Goal: Information Seeking & Learning: Learn about a topic

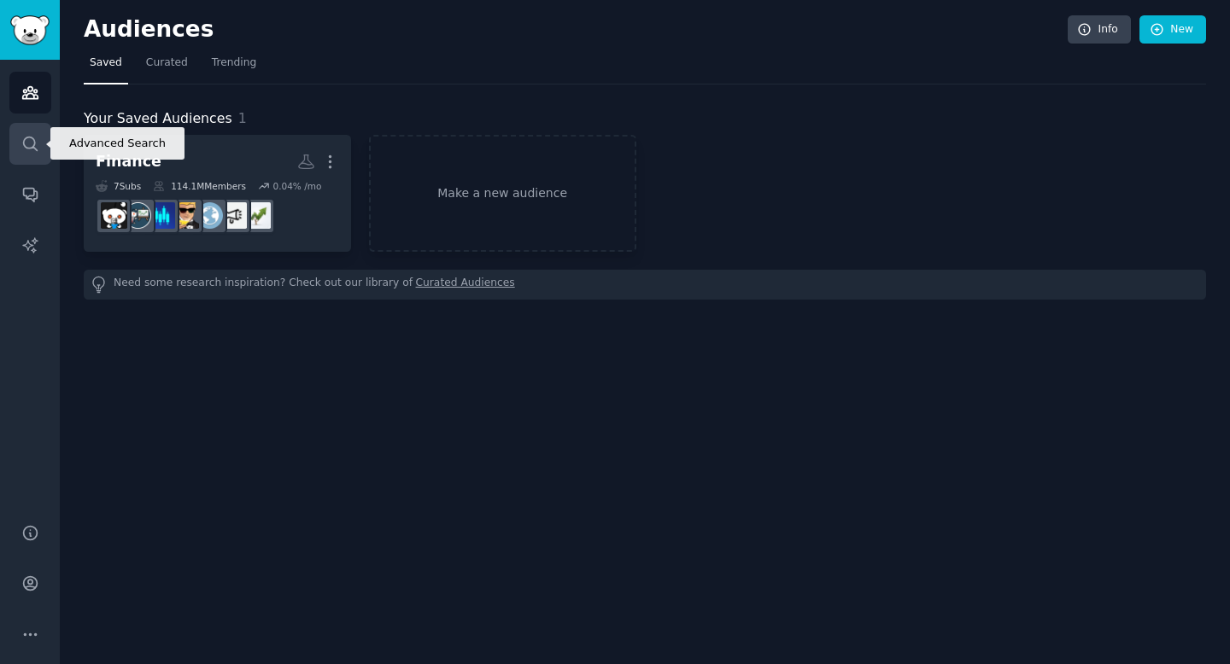
click at [10, 151] on link "Search" at bounding box center [30, 144] width 42 height 42
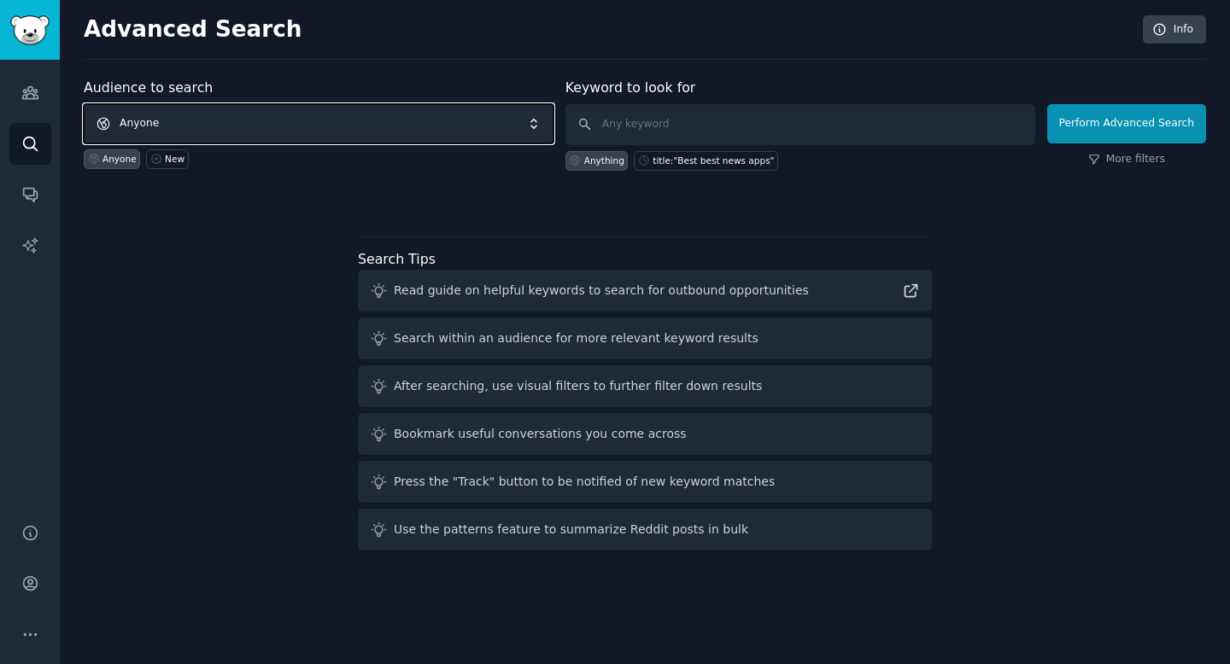
click at [335, 129] on span "Anyone" at bounding box center [319, 123] width 470 height 39
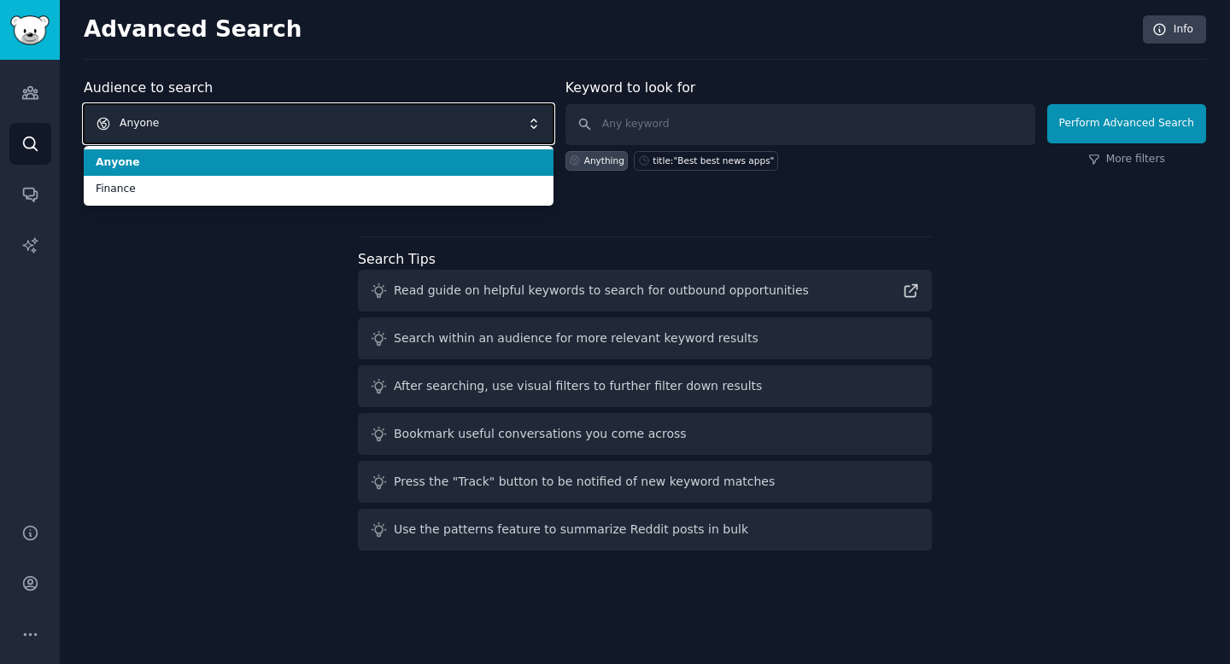
click at [334, 129] on span "Anyone" at bounding box center [319, 123] width 470 height 39
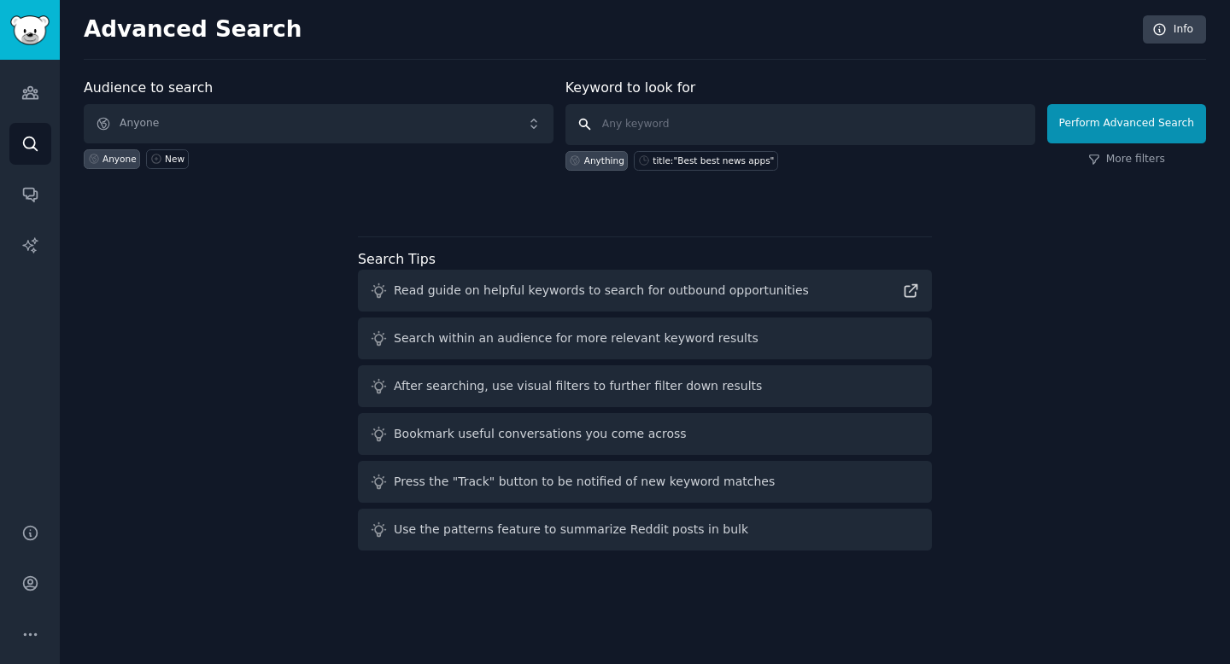
click at [662, 127] on input "text" at bounding box center [800, 124] width 470 height 41
type input "chevron corp"
click button "Perform Advanced Search" at bounding box center [1126, 123] width 159 height 39
click at [26, 96] on icon "Sidebar" at bounding box center [29, 93] width 15 height 12
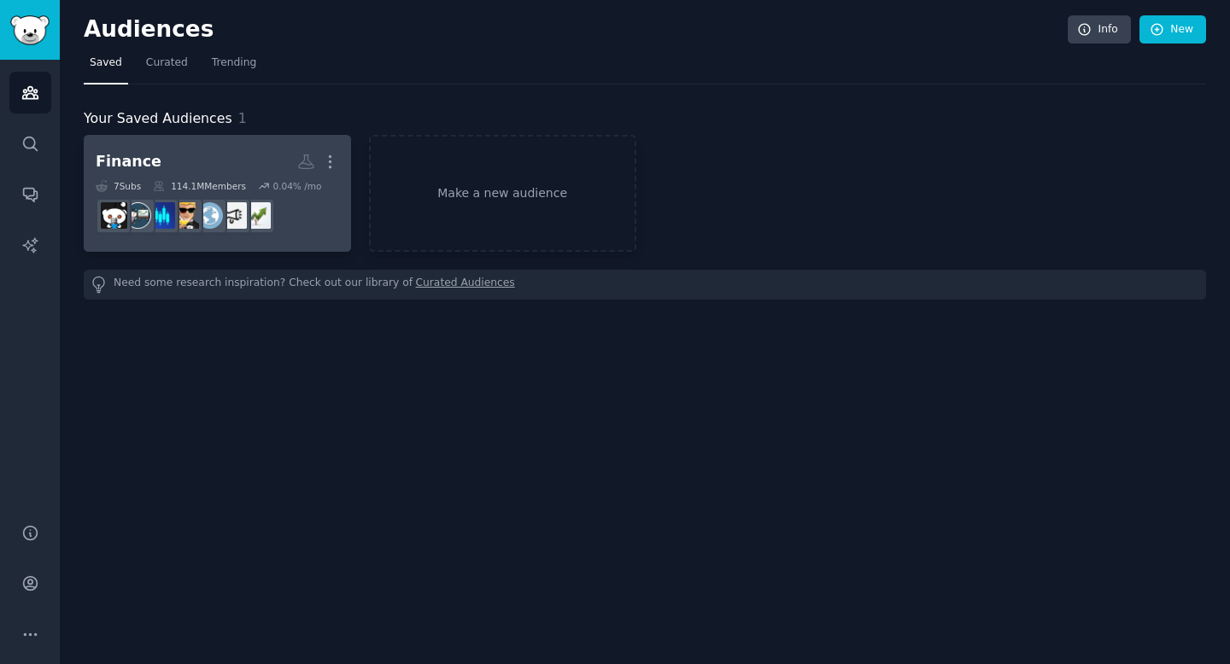
click at [287, 202] on dd at bounding box center [217, 216] width 243 height 48
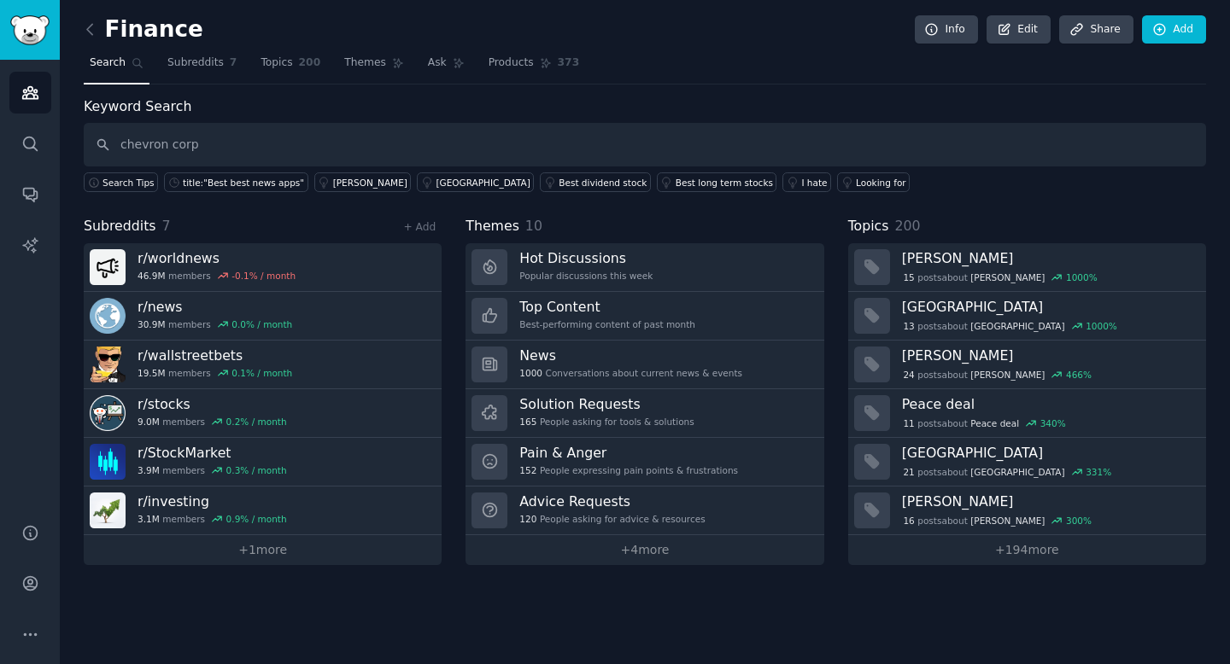
type input "chevron corp"
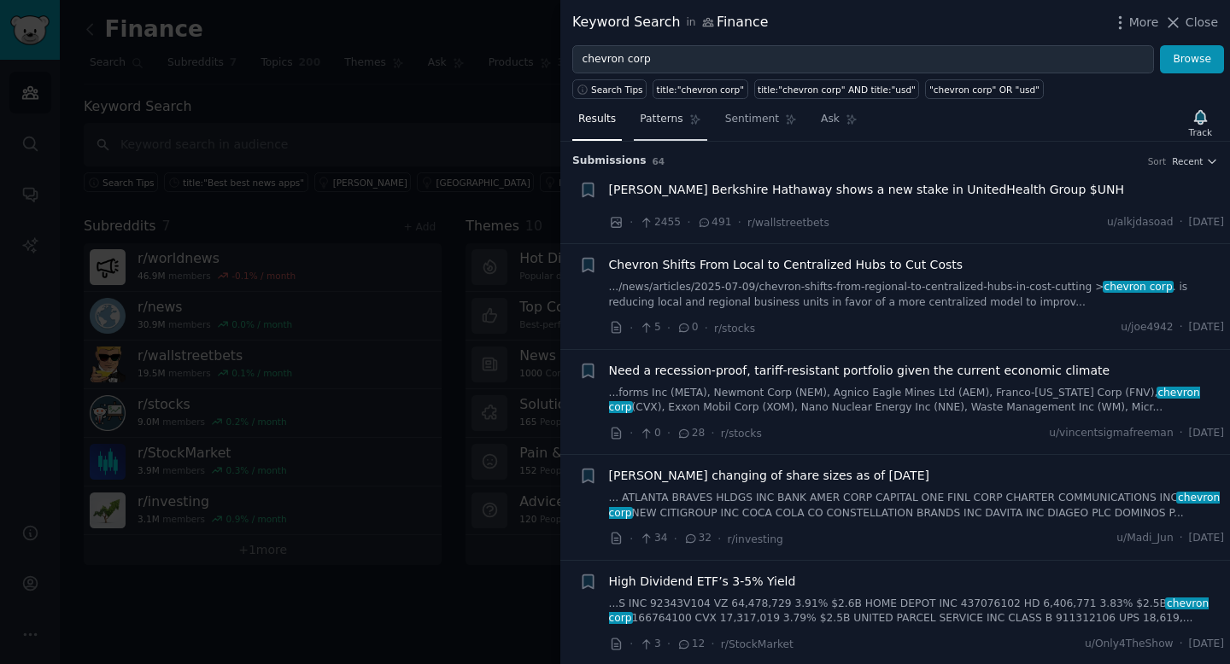
click at [654, 126] on link "Patterns" at bounding box center [670, 123] width 73 height 35
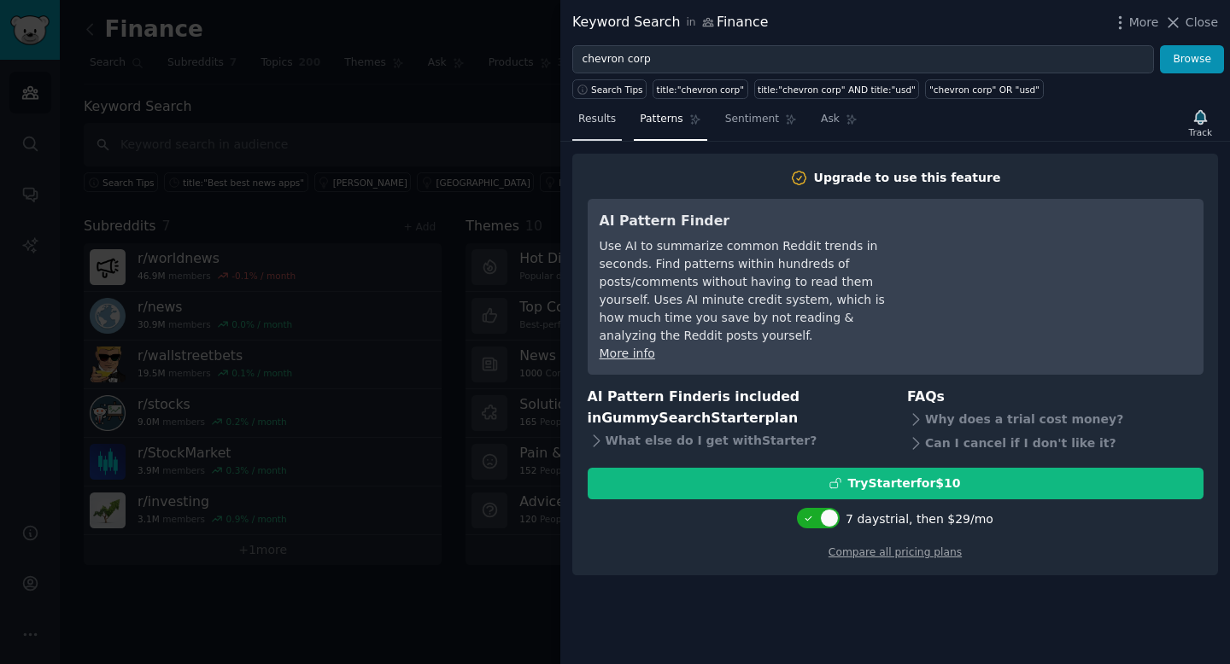
click at [588, 128] on link "Results" at bounding box center [597, 123] width 50 height 35
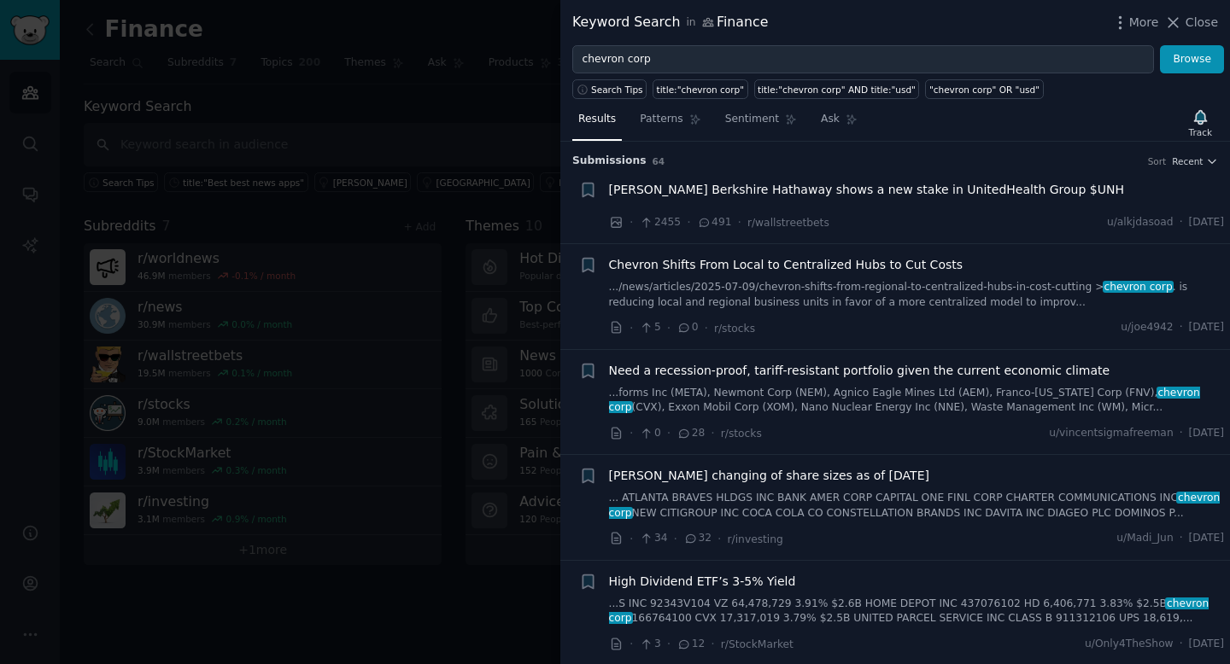
click at [957, 369] on span "Need a recession-proof, tariff-resistant portfolio given the current economic c…" at bounding box center [859, 371] width 501 height 18
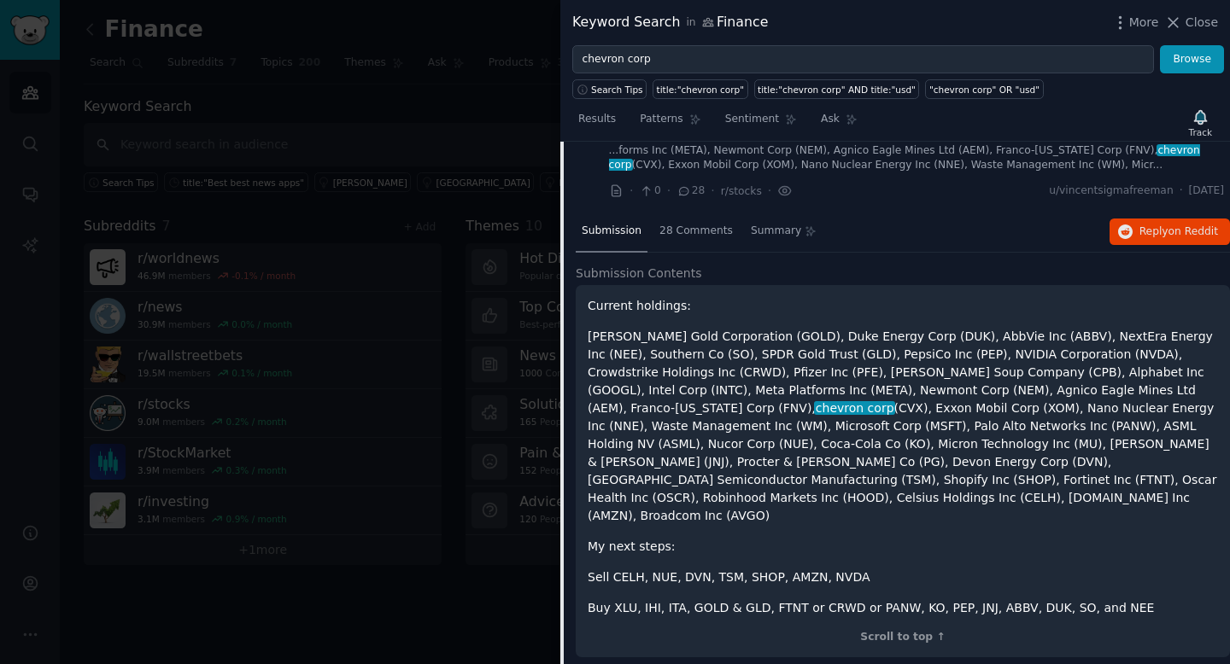
scroll to position [218, 0]
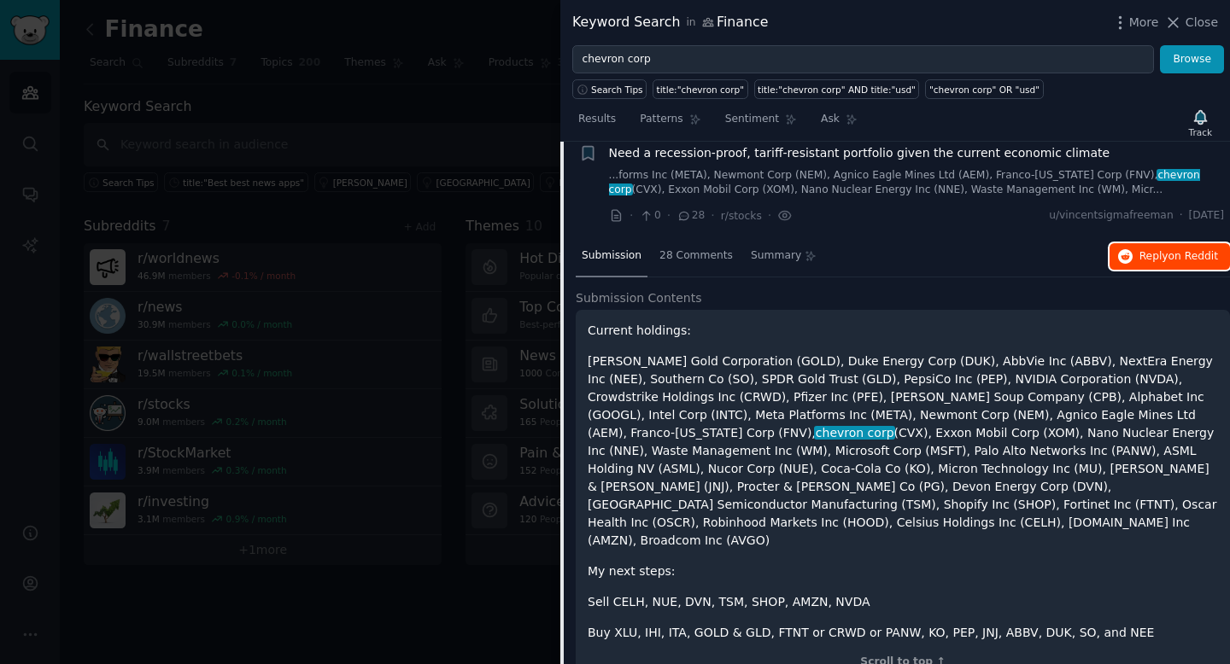
click at [1131, 254] on button "Reply on Reddit" at bounding box center [1169, 256] width 120 height 27
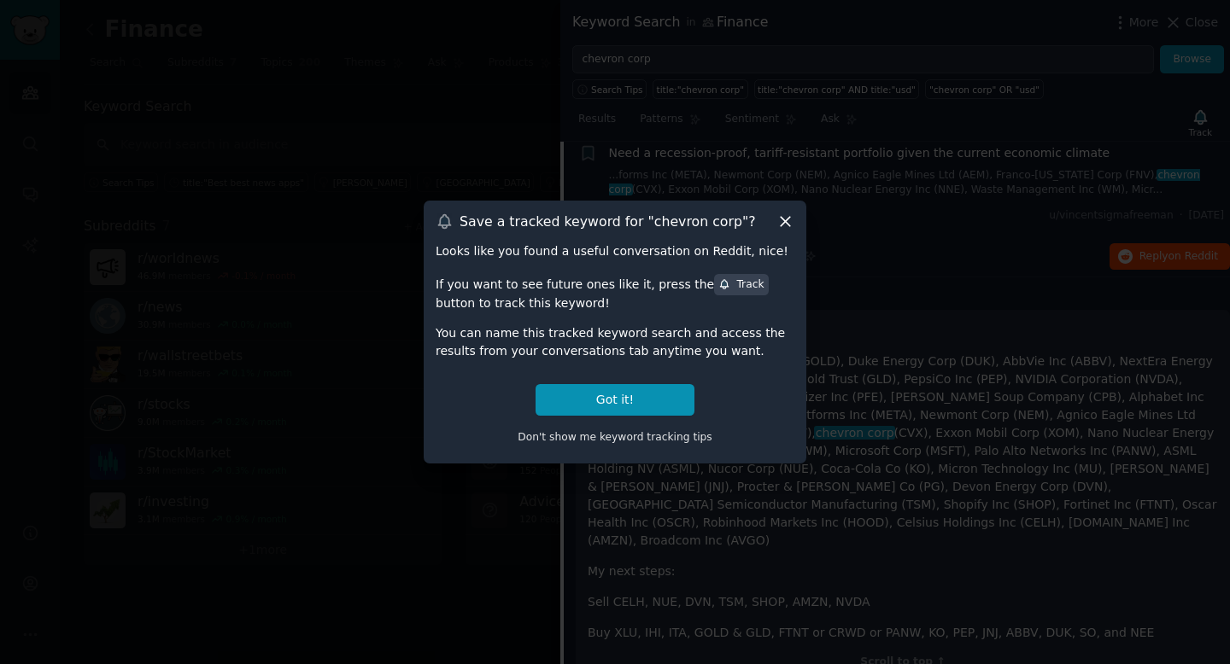
click at [789, 224] on icon at bounding box center [785, 222] width 18 height 18
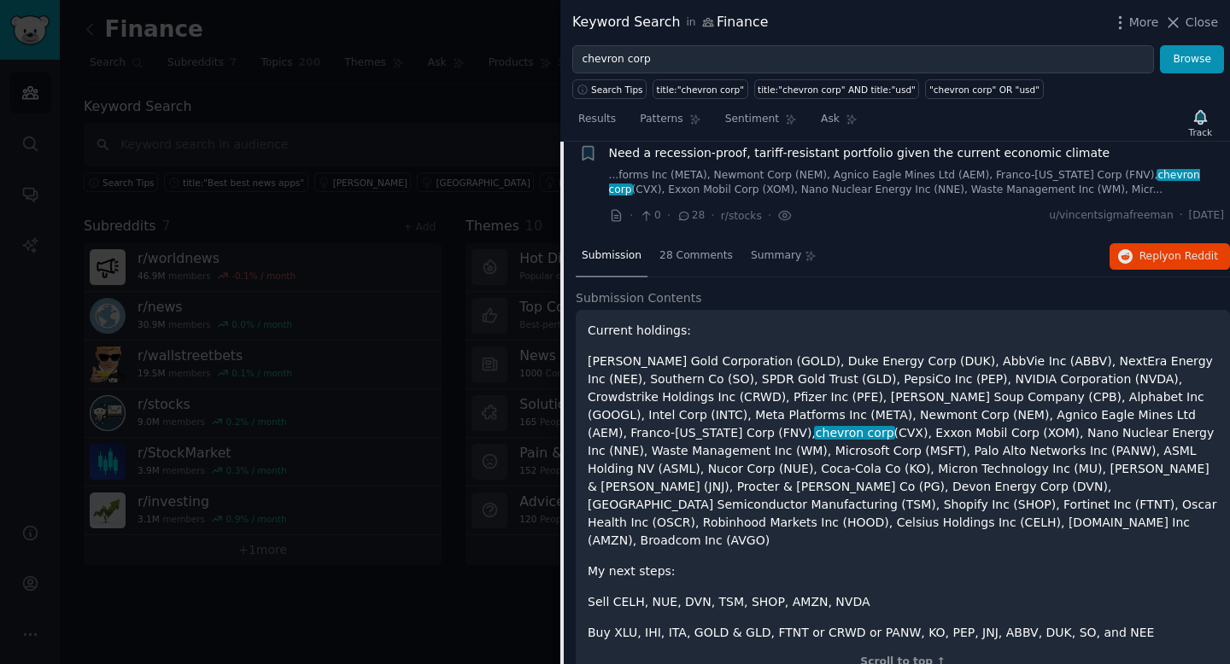
click at [456, 136] on div at bounding box center [615, 332] width 1230 height 664
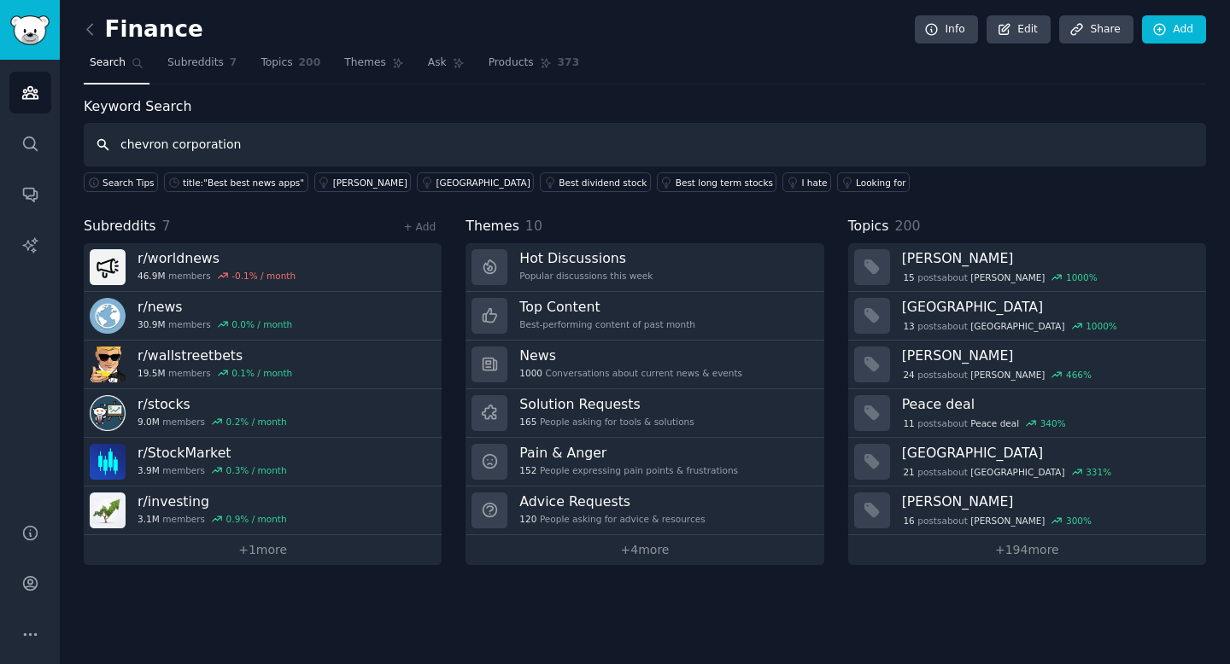
type input "chevron corporation"
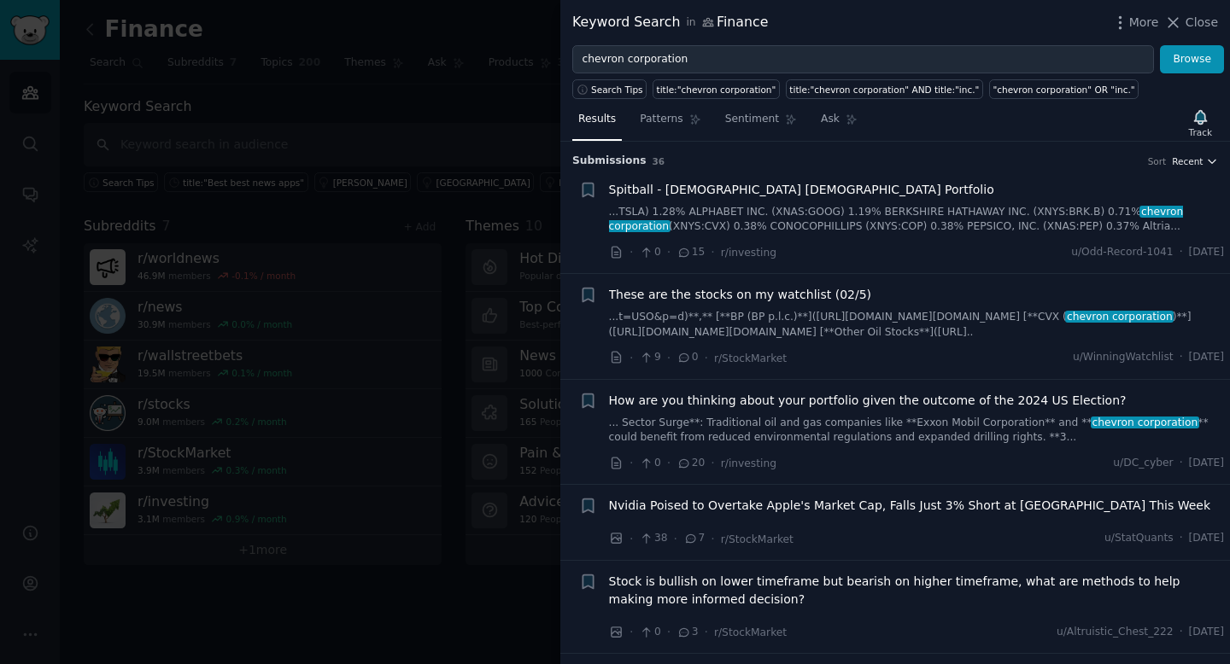
click at [1197, 162] on span "Recent" at bounding box center [1187, 161] width 31 height 12
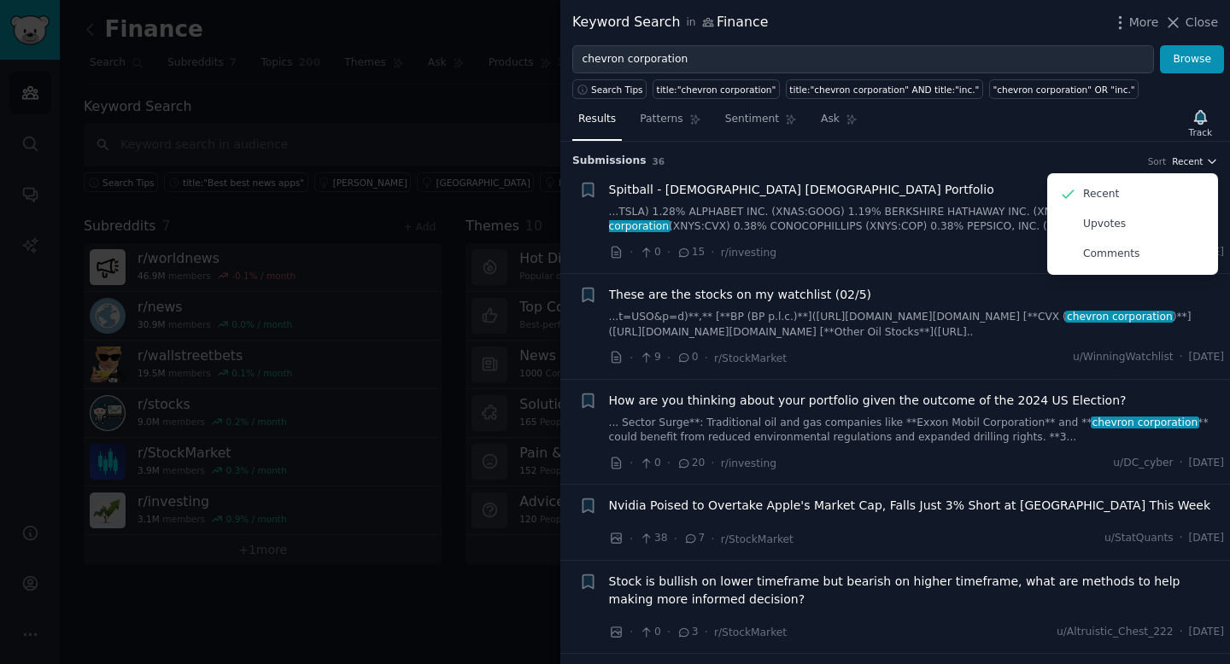
click at [1197, 161] on span "Recent" at bounding box center [1187, 161] width 31 height 12
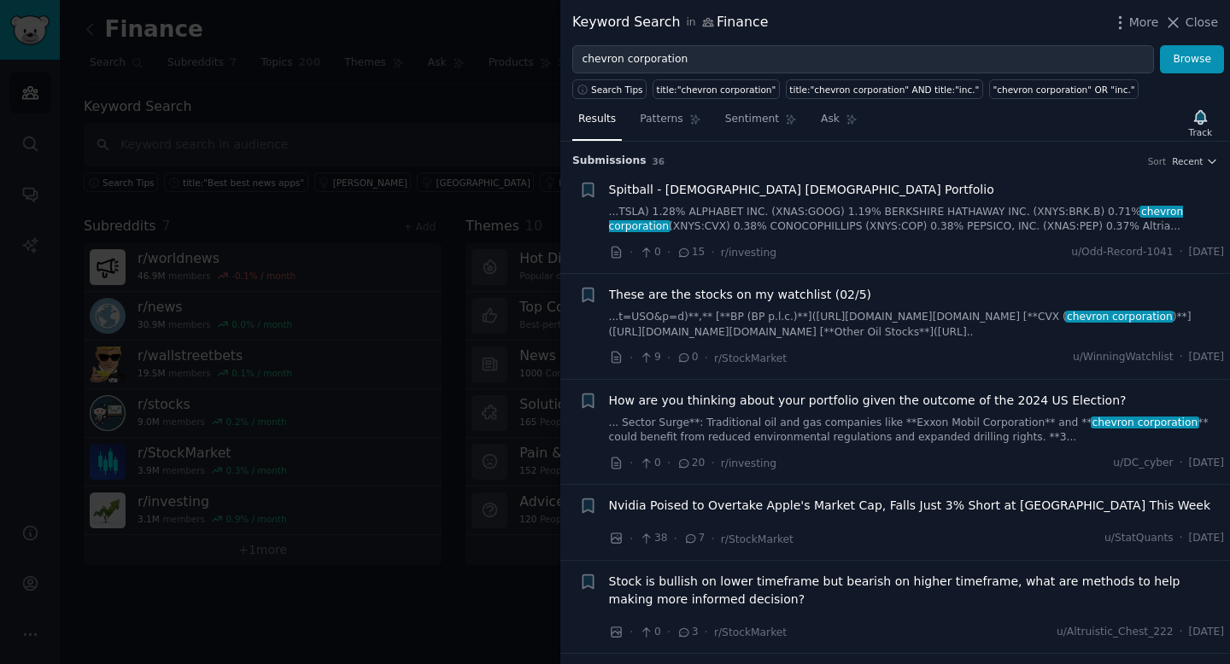
click at [1033, 218] on link "...TSLA) 1.28% ALPHABET INC. (XNAS:GOOG) 1.19% BERKSHIRE HATHAWAY INC. (XNYS:BR…" at bounding box center [917, 220] width 616 height 30
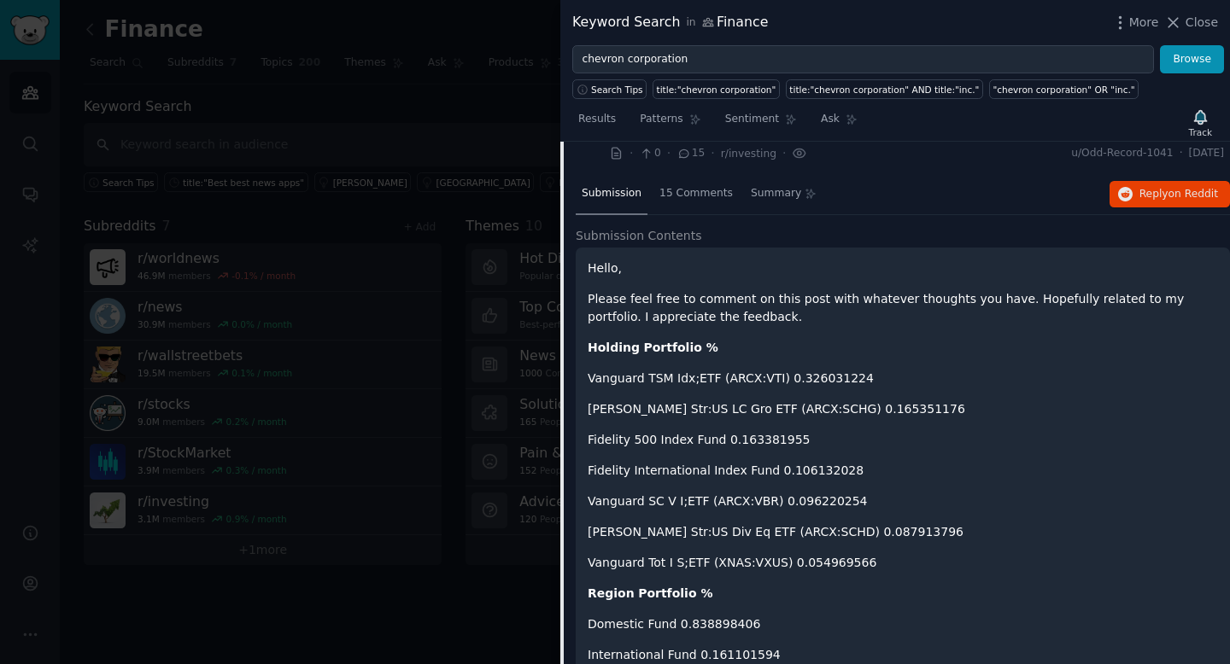
scroll to position [73, 0]
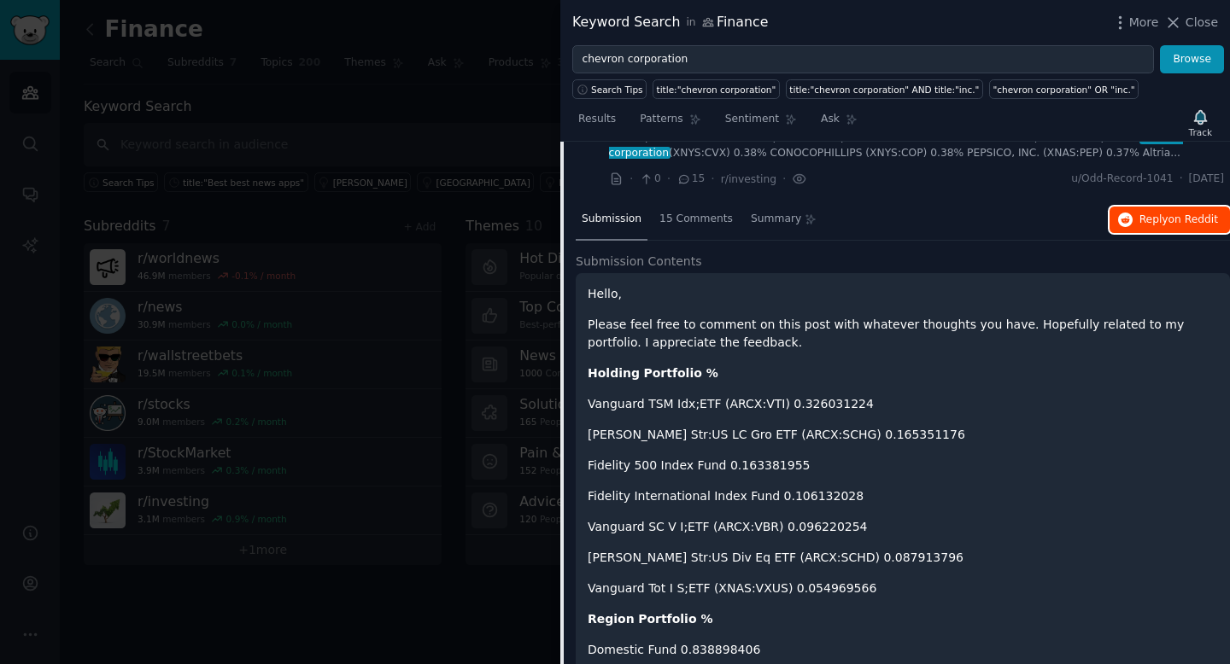
click at [1191, 225] on span "Reply on Reddit" at bounding box center [1178, 220] width 79 height 15
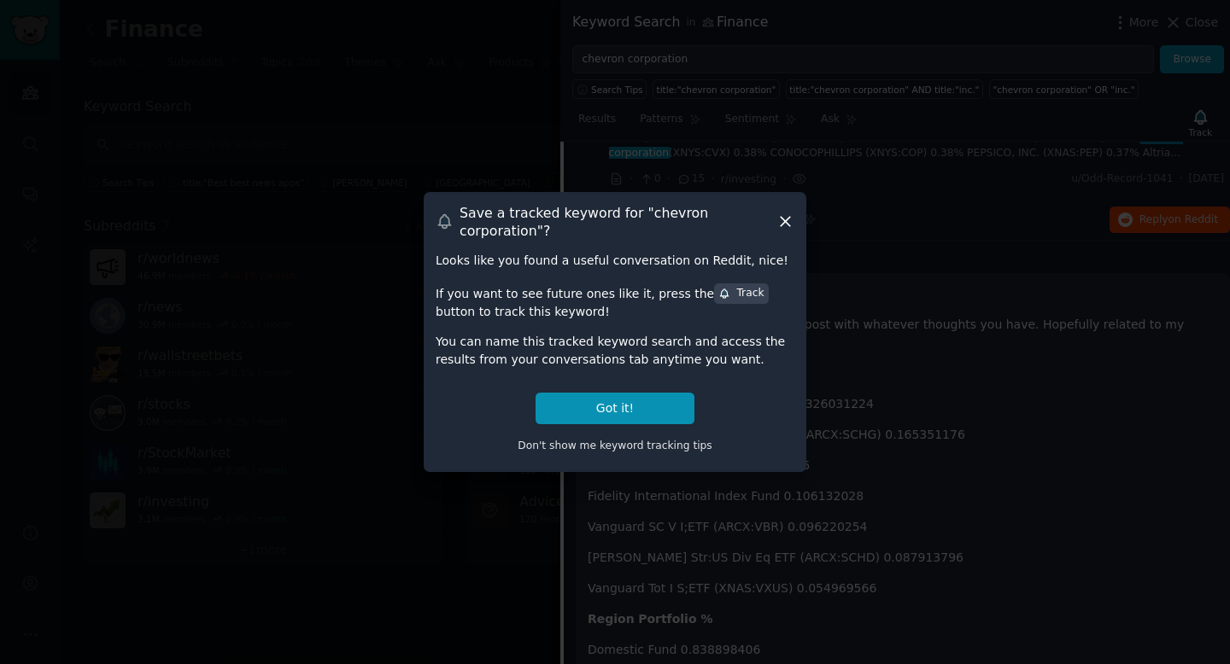
click at [790, 223] on icon at bounding box center [785, 222] width 18 height 18
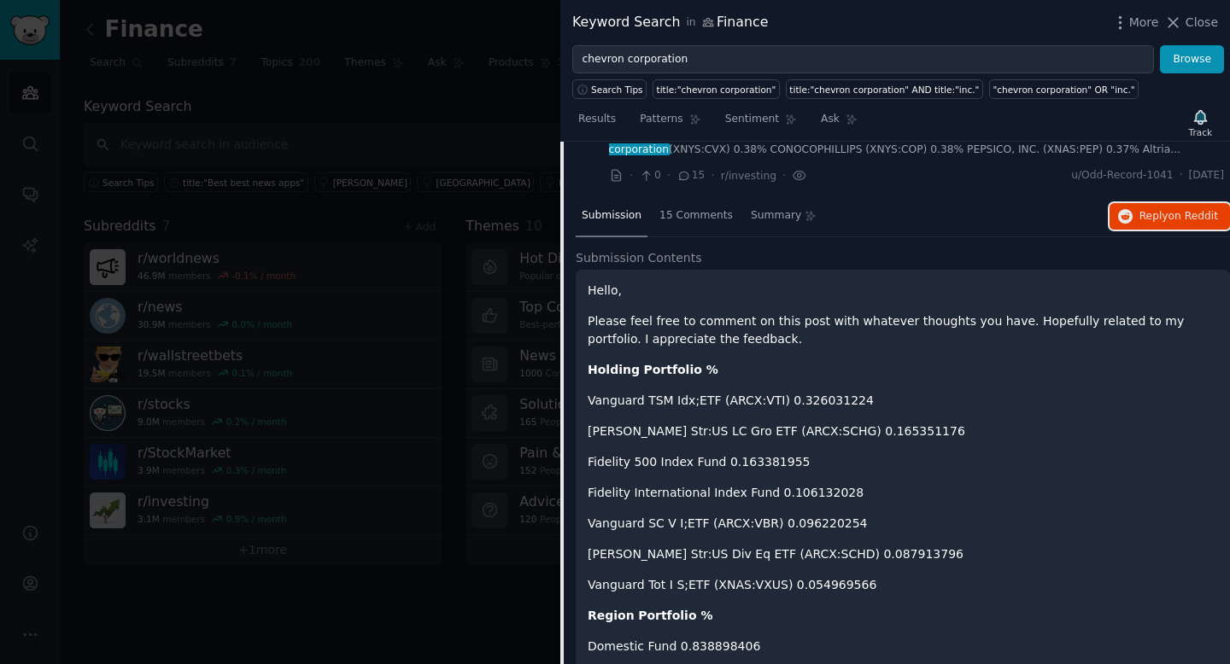
scroll to position [0, 0]
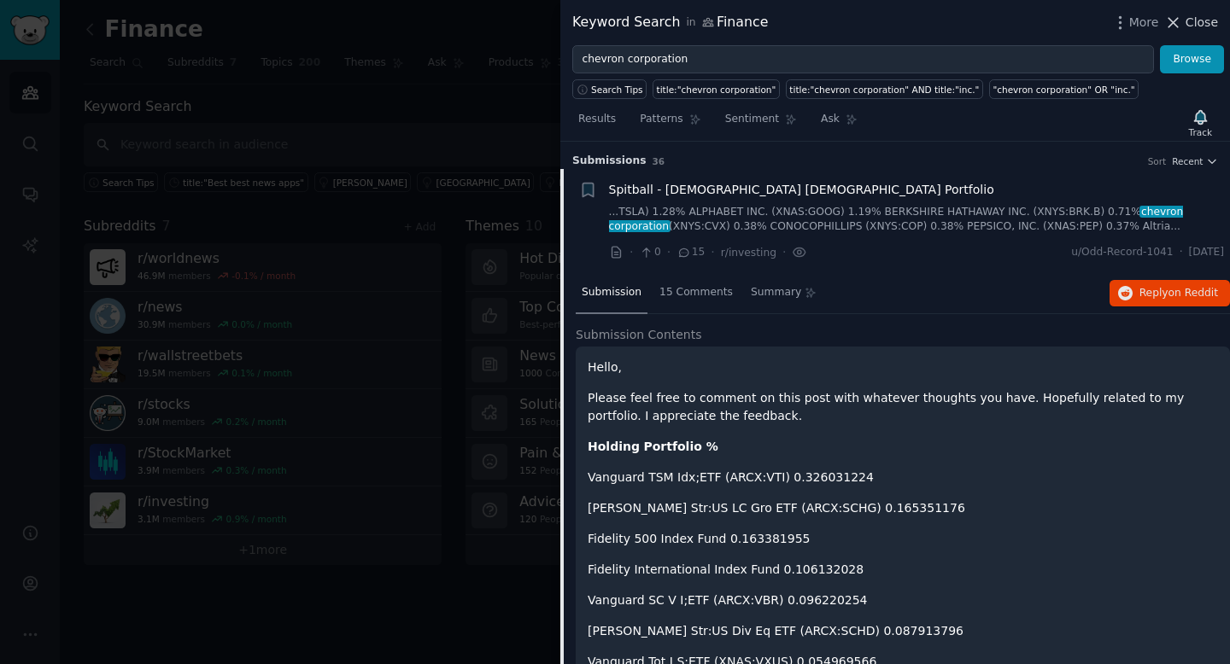
click at [1196, 23] on span "Close" at bounding box center [1201, 23] width 32 height 18
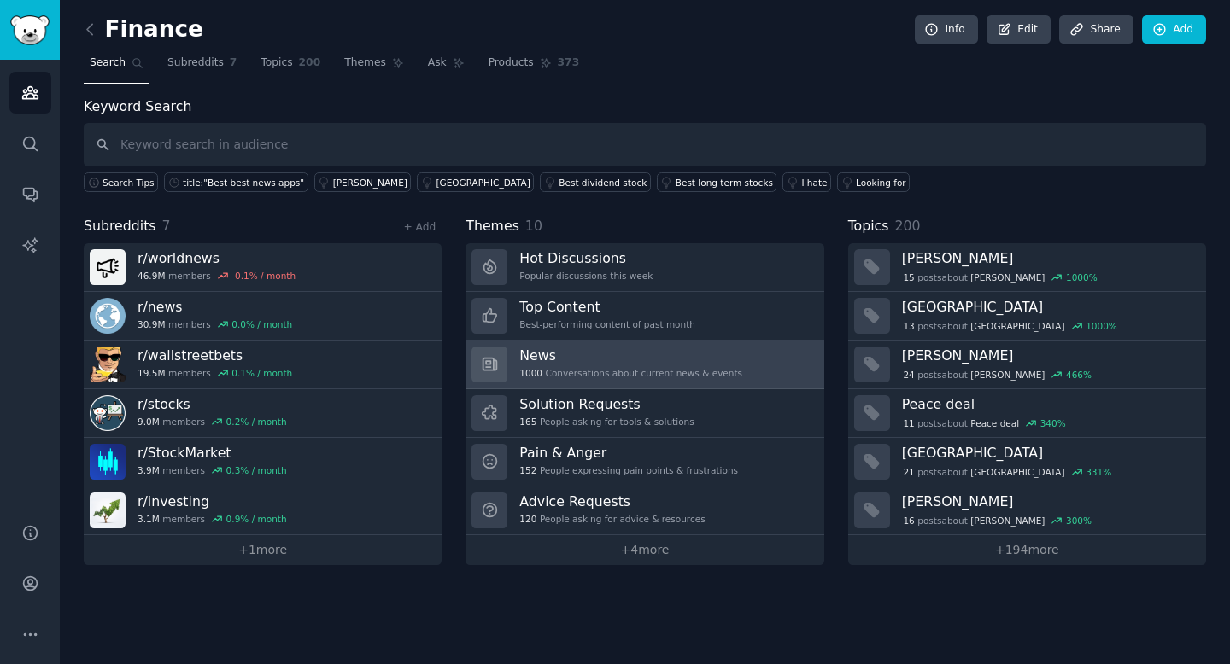
click at [691, 369] on div "1000 Conversations about current news & events" at bounding box center [630, 373] width 223 height 12
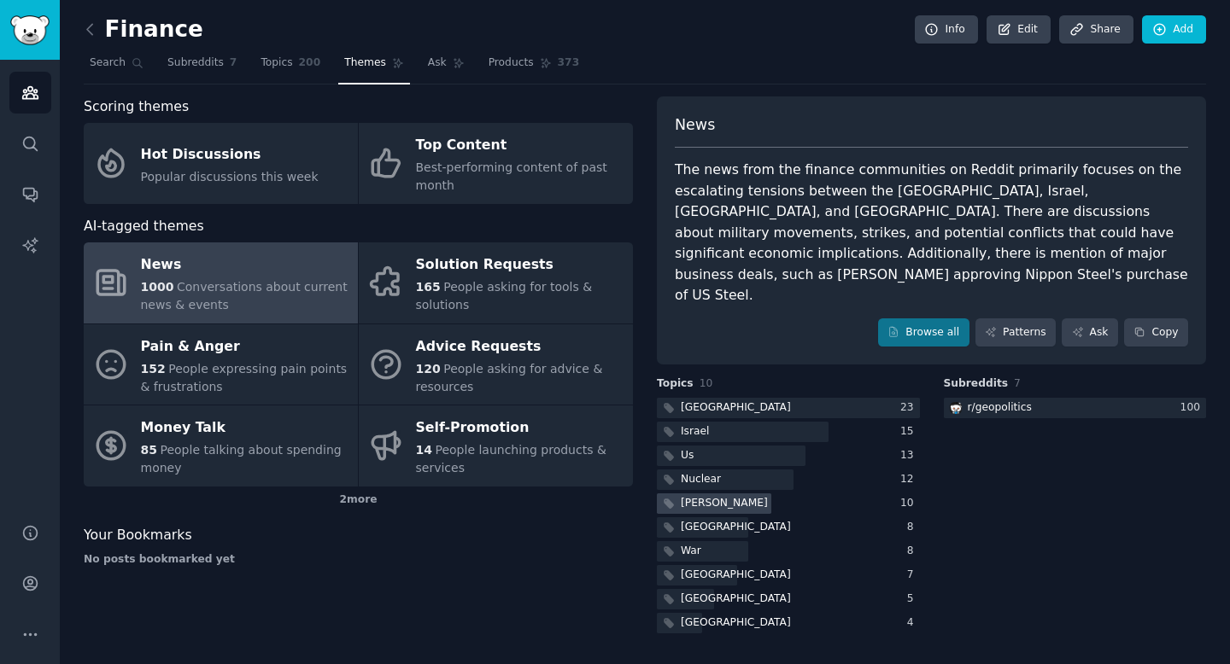
click at [727, 494] on div at bounding box center [714, 504] width 114 height 21
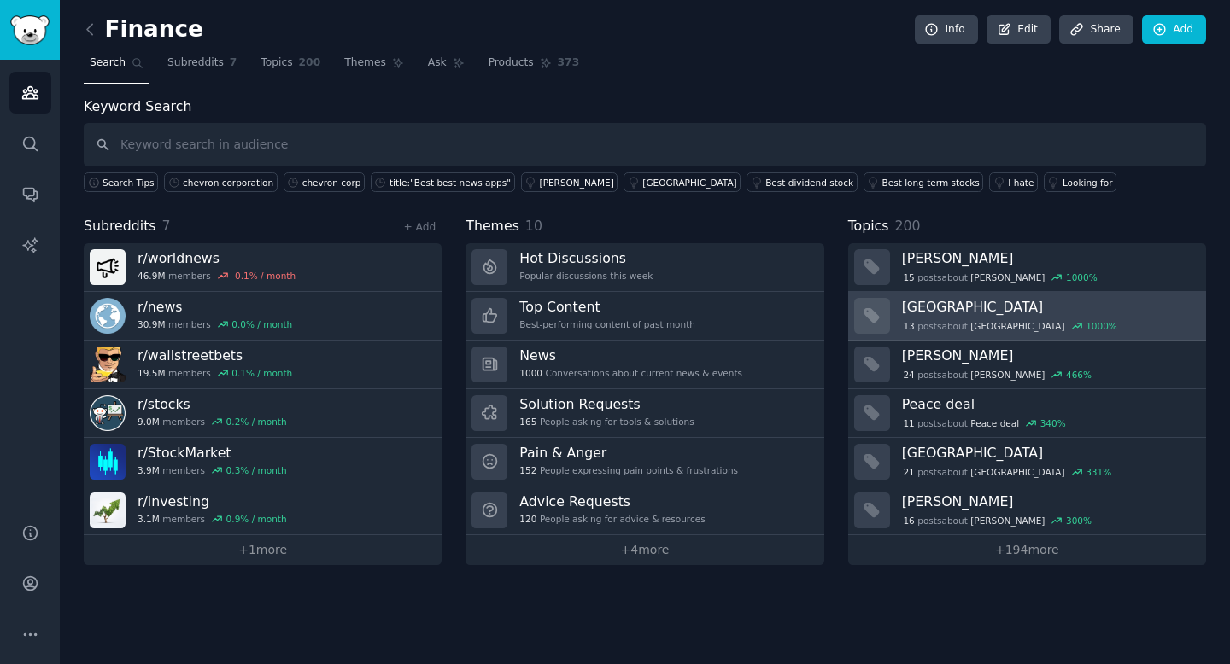
click at [970, 307] on h3 "[GEOGRAPHIC_DATA]" at bounding box center [1048, 307] width 292 height 18
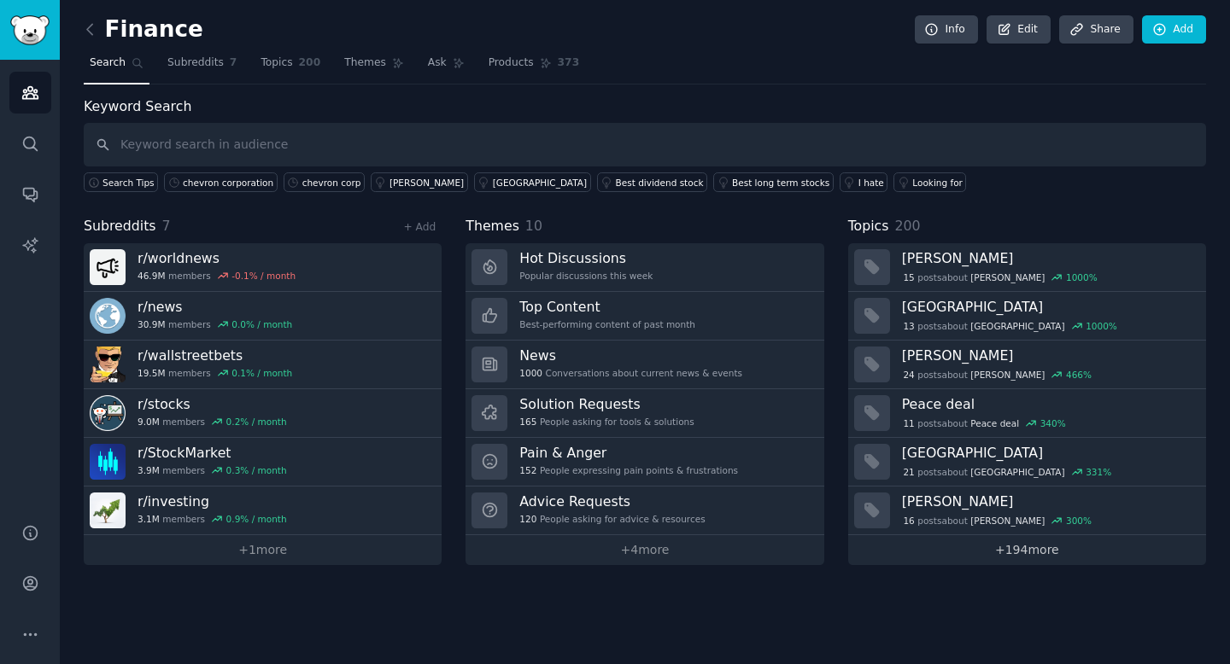
click at [984, 542] on link "+ 194 more" at bounding box center [1027, 550] width 358 height 30
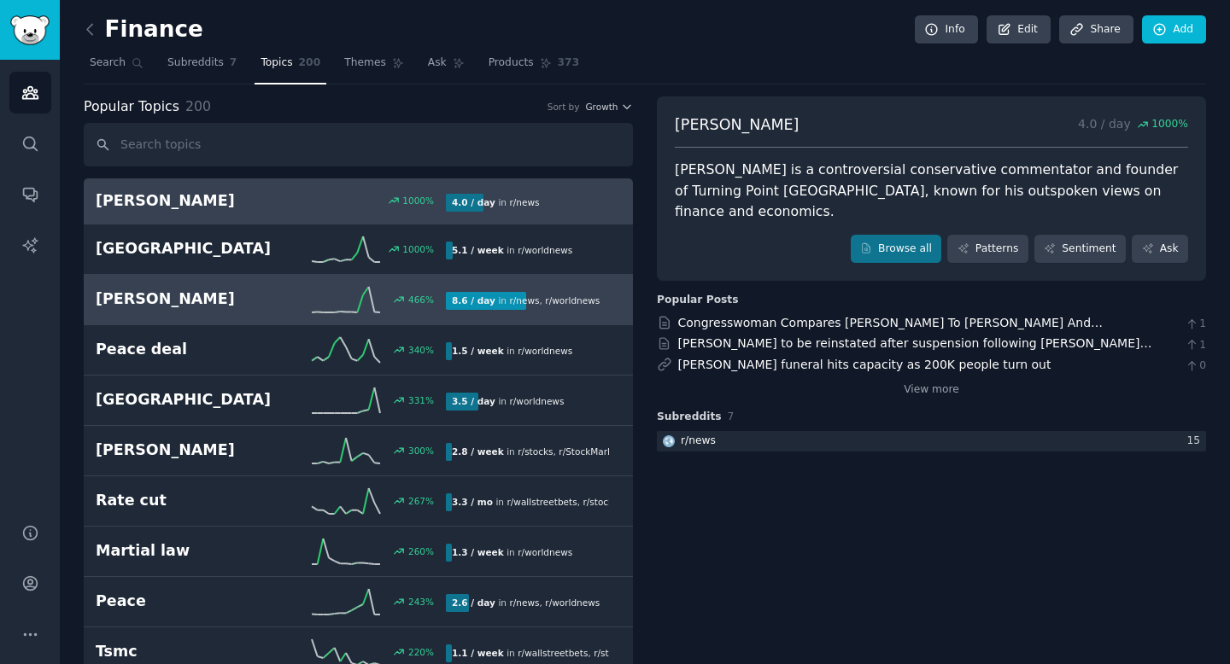
click at [246, 289] on h2 "[PERSON_NAME]" at bounding box center [183, 299] width 175 height 21
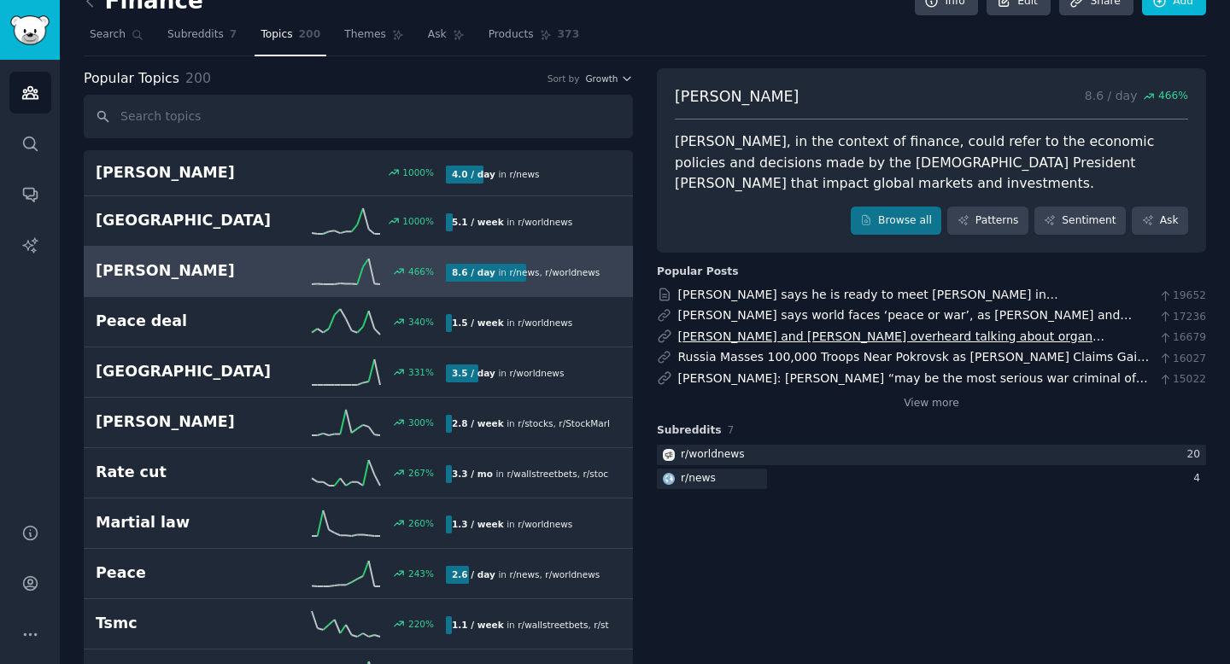
scroll to position [24, 0]
